Goal: Task Accomplishment & Management: Use online tool/utility

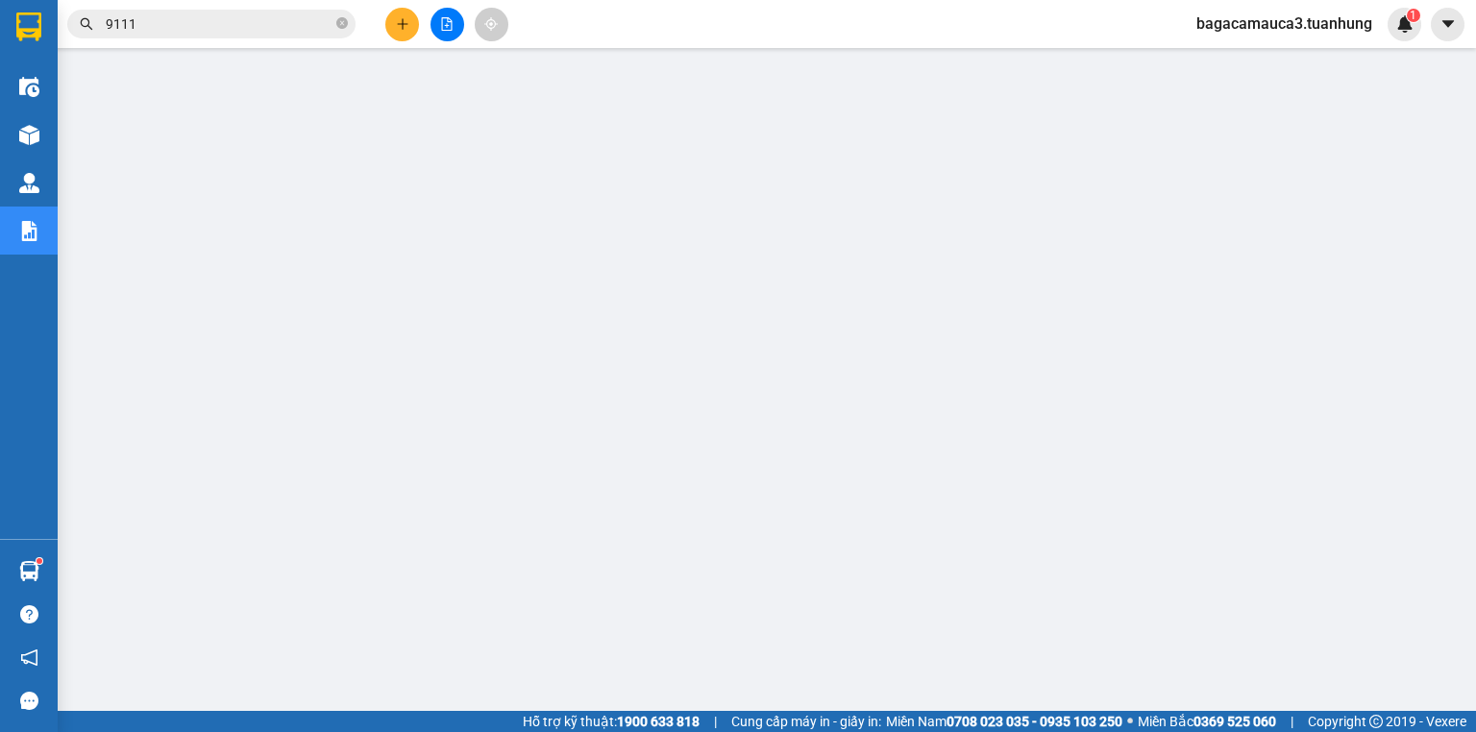
scroll to position [464, 0]
click at [464, 19] on div at bounding box center [447, 25] width 144 height 34
click at [420, 23] on div at bounding box center [447, 25] width 144 height 34
click at [433, 26] on button at bounding box center [448, 25] width 34 height 34
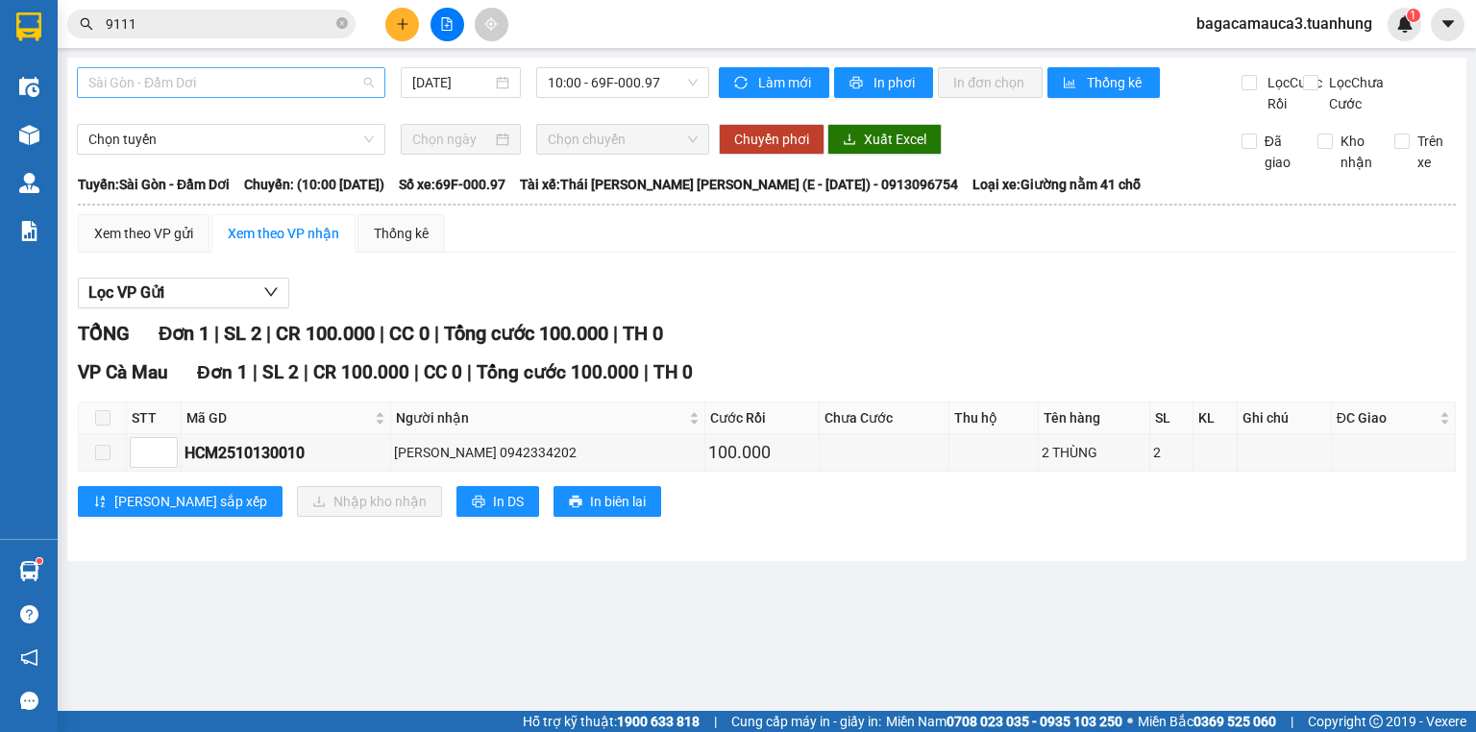
click at [172, 91] on span "Sài Gòn - Đầm Dơi" at bounding box center [230, 82] width 285 height 29
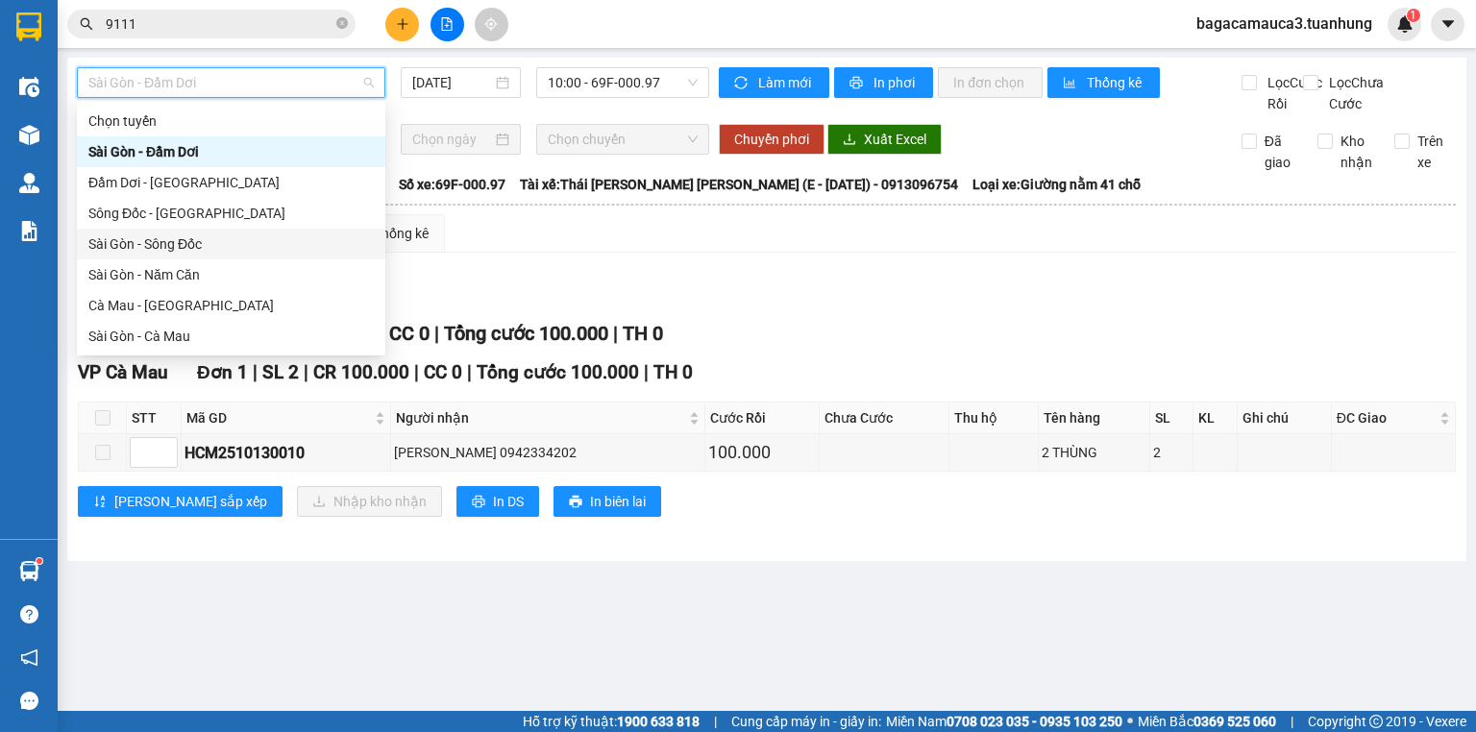
click at [226, 243] on div "Sài Gòn - Sông Đốc" at bounding box center [230, 244] width 285 height 21
type input "[DATE]"
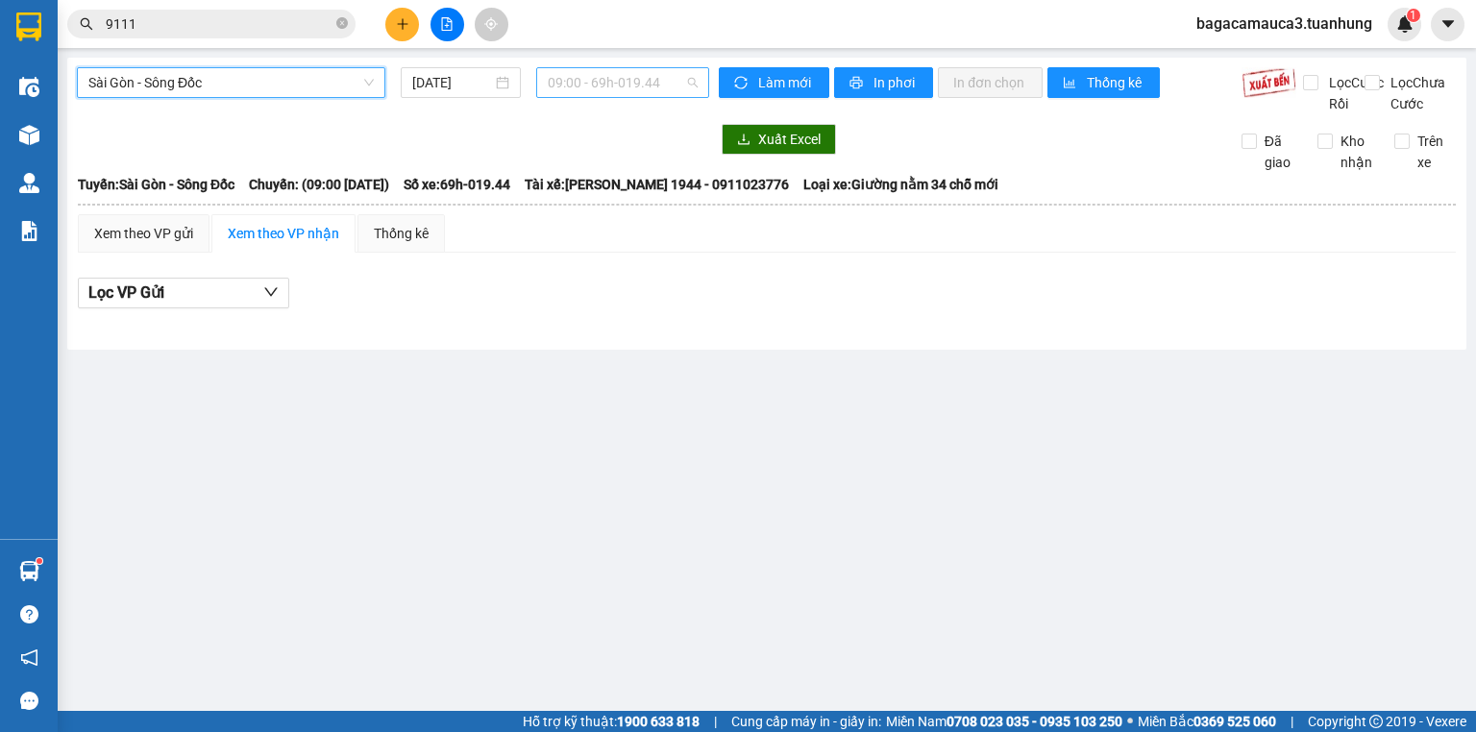
click at [588, 82] on span "09:00 - 69h-019.44" at bounding box center [623, 82] width 151 height 29
